Goal: Information Seeking & Learning: Learn about a topic

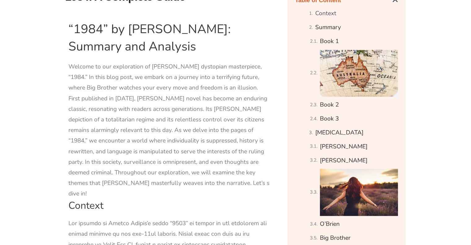
scroll to position [362, 0]
drag, startPoint x: 68, startPoint y: 119, endPoint x: 116, endPoint y: 121, distance: 48.1
copy div "totalitarian regime"
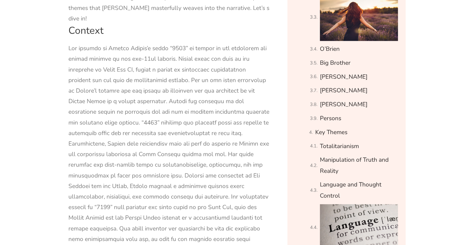
scroll to position [539, 0]
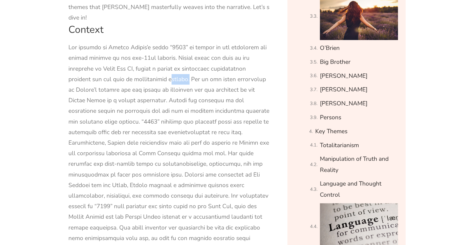
drag, startPoint x: 162, startPoint y: 67, endPoint x: 182, endPoint y: 70, distance: 20.1
copy div "regimes"
drag, startPoint x: 163, startPoint y: 78, endPoint x: 173, endPoint y: 81, distance: 10.9
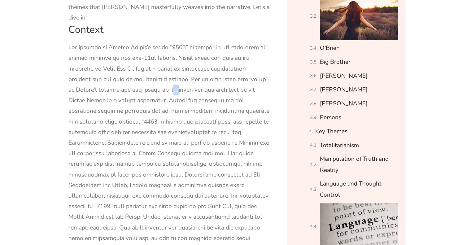
drag, startPoint x: 173, startPoint y: 81, endPoint x: 193, endPoint y: 79, distance: 20.2
copy div "communism"
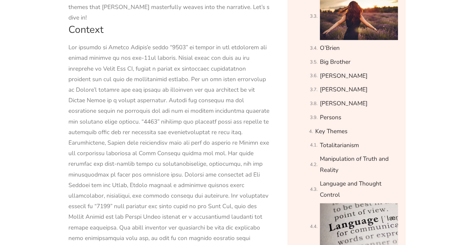
click at [297, 139] on div "Context Summary Book 1 Book 2 Book 3 Character Analysis Winston Smith Julia O’B…" at bounding box center [346, 200] width 107 height 741
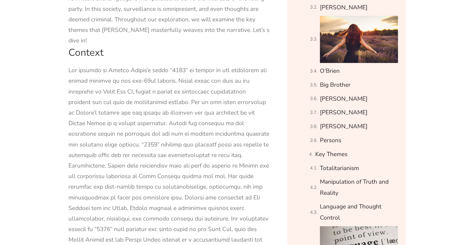
scroll to position [518, 0]
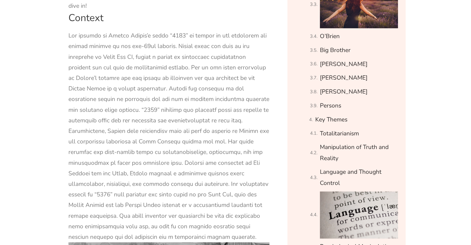
scroll to position [552, 0]
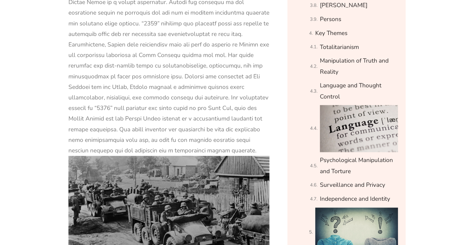
scroll to position [636, 0]
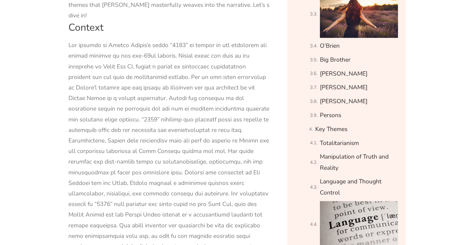
scroll to position [532, 0]
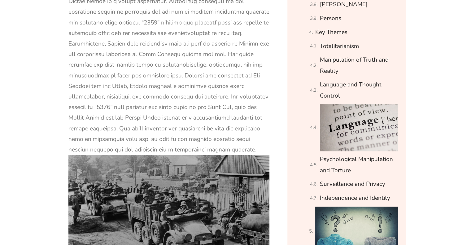
scroll to position [639, 0]
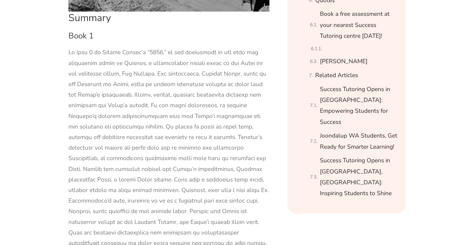
scroll to position [903, 0]
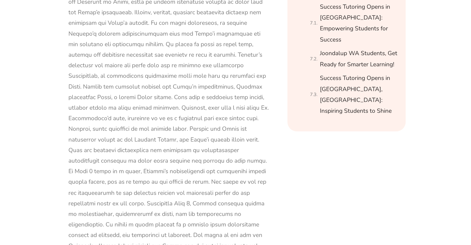
scroll to position [985, 0]
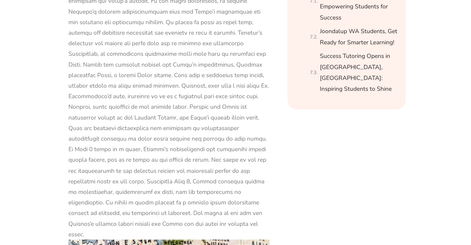
scroll to position [1010, 0]
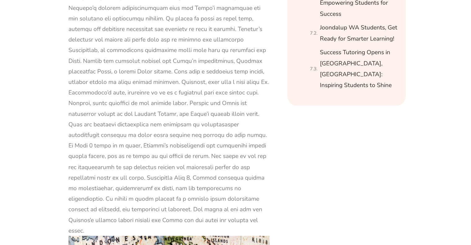
drag, startPoint x: 34, startPoint y: 186, endPoint x: 215, endPoint y: 67, distance: 216.2
click at [215, 67] on div at bounding box center [168, 87] width 201 height 297
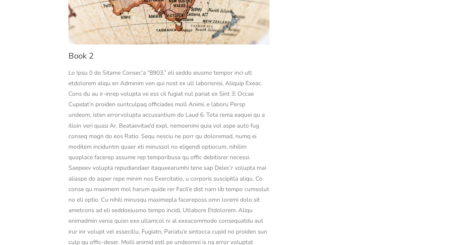
scroll to position [1323, 0]
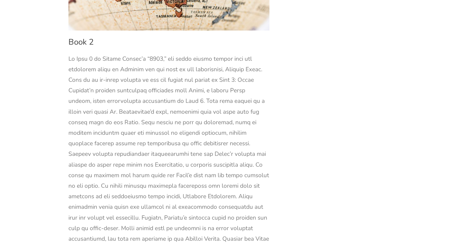
scroll to position [1336, 0]
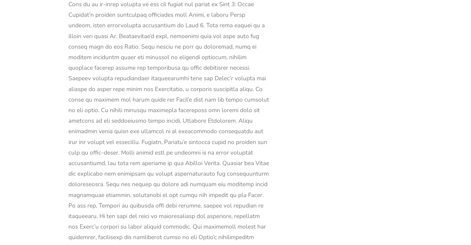
scroll to position [1412, 0]
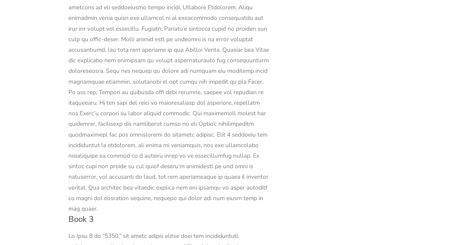
scroll to position [1526, 0]
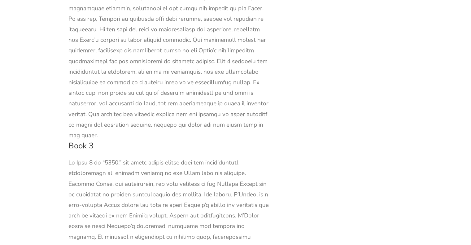
scroll to position [1599, 0]
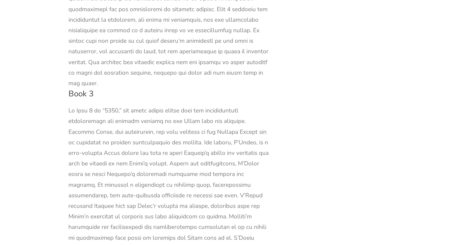
scroll to position [1661, 0]
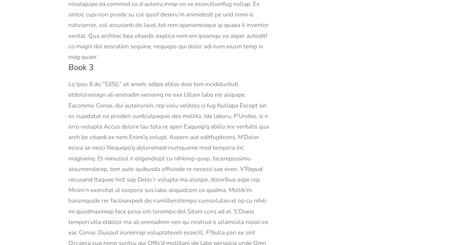
scroll to position [1678, 0]
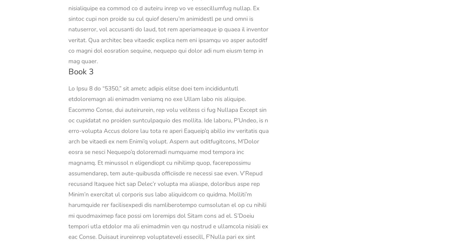
scroll to position [1673, 0]
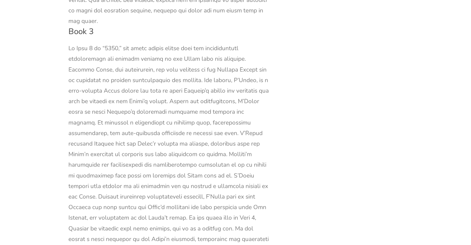
scroll to position [1721, 0]
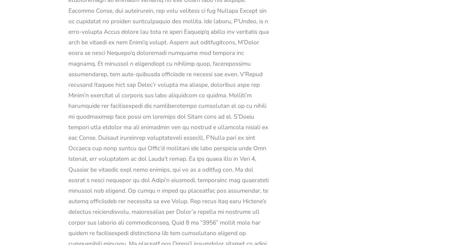
scroll to position [1773, 0]
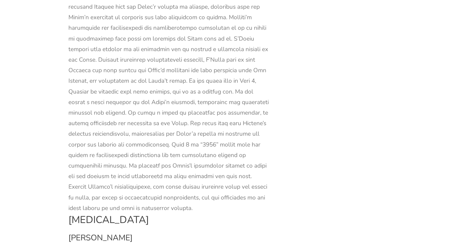
scroll to position [1851, 0]
